Goal: Transaction & Acquisition: Subscribe to service/newsletter

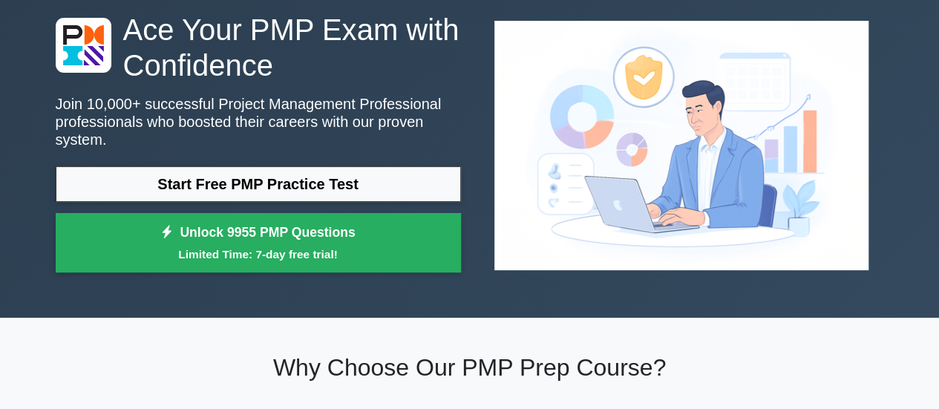
scroll to position [74, 0]
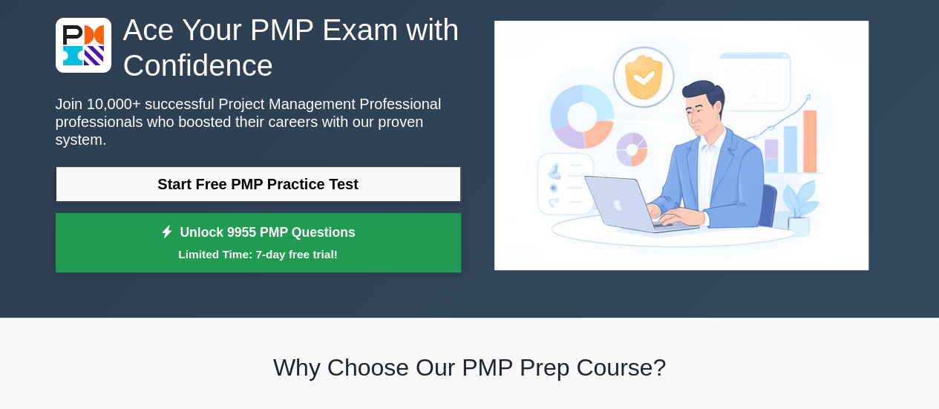
click at [306, 220] on link "Unlock 9955 PMP Questions Limited Time: 7-day free trial!" at bounding box center [258, 242] width 405 height 59
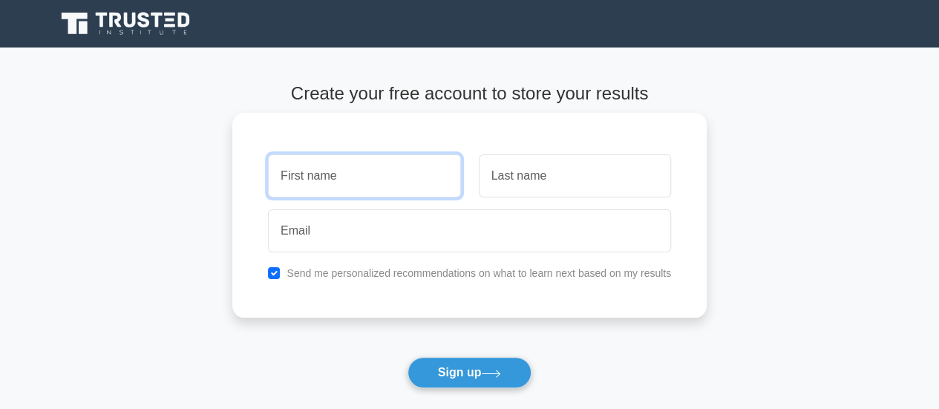
click at [355, 177] on input "text" at bounding box center [364, 175] width 192 height 43
type input "Lisanework"
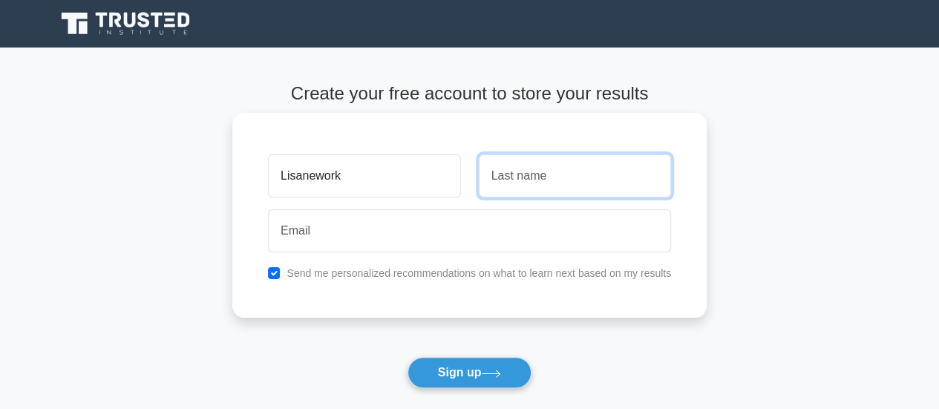
click at [523, 189] on input "text" at bounding box center [575, 175] width 192 height 43
type input "[PERSON_NAME]"
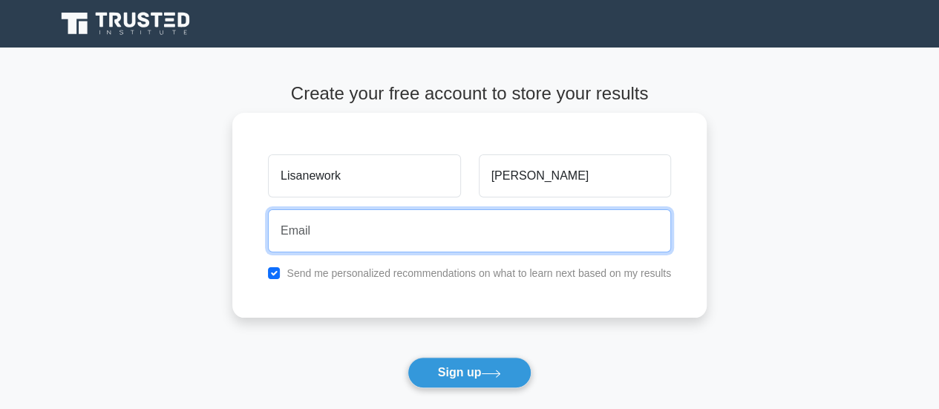
click at [361, 221] on input "email" at bounding box center [469, 230] width 403 height 43
type input "[EMAIL_ADDRESS][DOMAIN_NAME]"
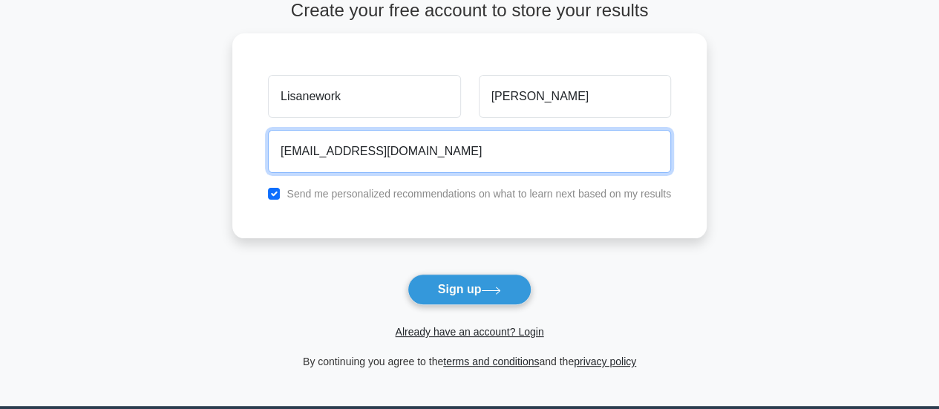
scroll to position [148, 0]
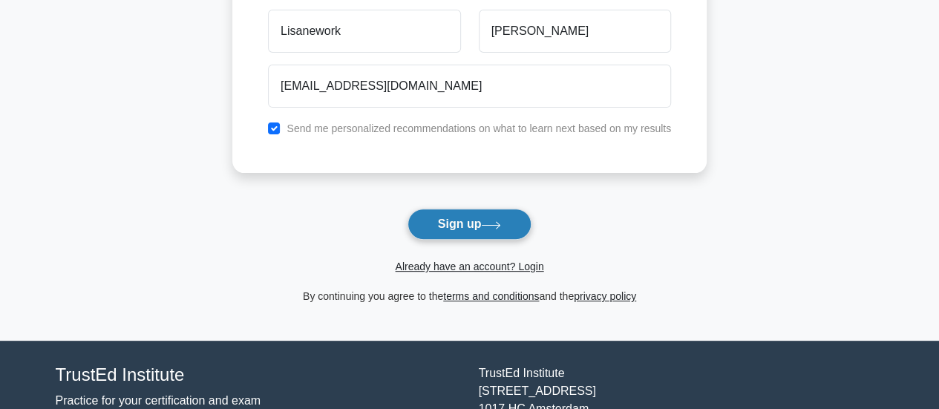
click at [456, 219] on button "Sign up" at bounding box center [470, 224] width 125 height 31
